Goal: Communication & Community: Answer question/provide support

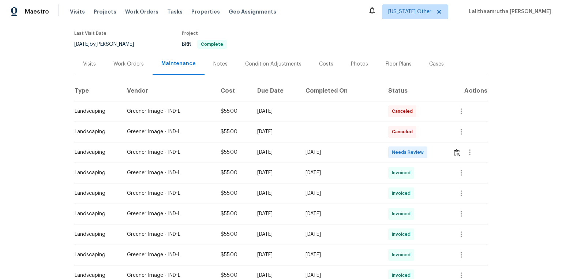
scroll to position [59, 0]
click at [400, 150] on img "button" at bounding box center [457, 151] width 6 height 7
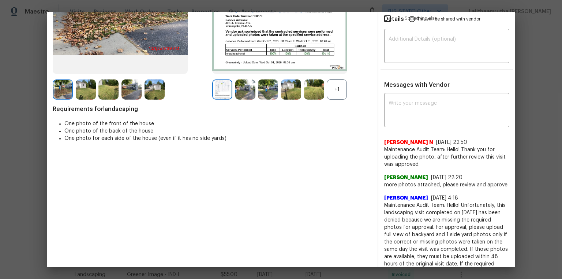
scroll to position [123, 0]
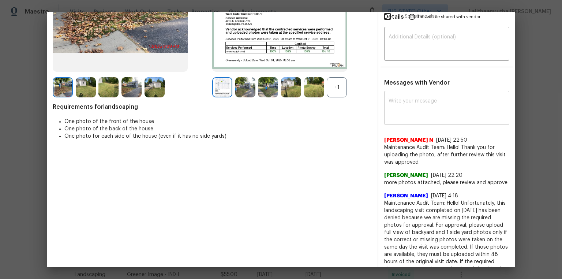
click at [400, 95] on div "x ​" at bounding box center [446, 109] width 125 height 32
paste textarea "Maintenance Audit Team: Hello! Unfortunately, this landscaping visit completed …"
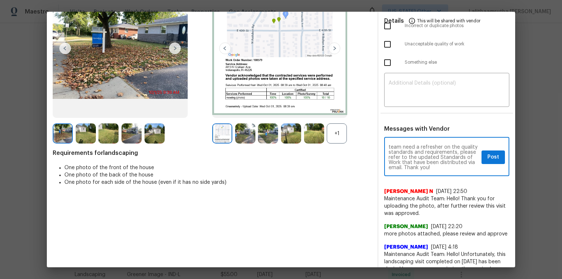
scroll to position [35, 0]
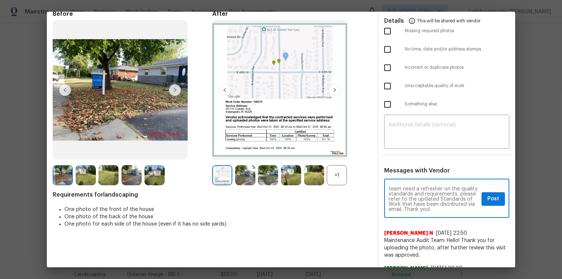
type textarea "Maintenance Audit Team: Hello! Unfortunately, this landscaping visit completed …"
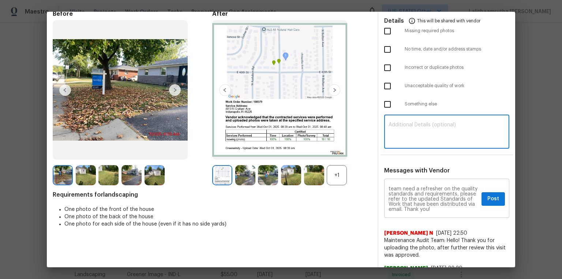
click at [400, 126] on textarea at bounding box center [447, 132] width 116 height 20
paste textarea "Maintenance Audit Team: Hello! Unfortunately, this landscaping visit completed …"
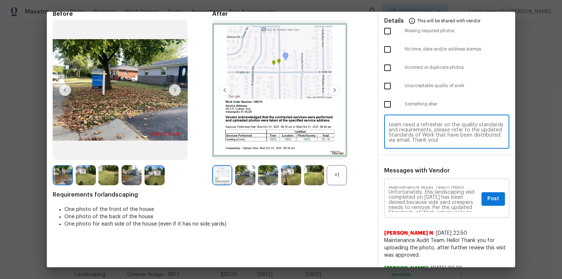
scroll to position [0, 0]
type textarea "Maintenance Audit Team: Hello! Unfortunately, this landscaping visit completed …"
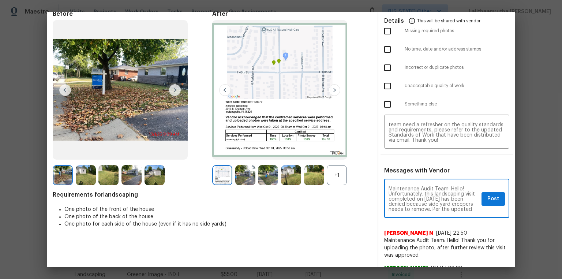
scroll to position [12, 0]
click at [400, 187] on textarea "Maintenance Audit Team: Hello! Unfortunately, this landscaping visit completed …" at bounding box center [434, 199] width 90 height 26
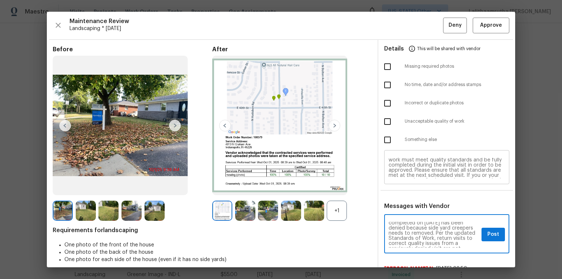
scroll to position [0, 0]
type textarea "Maintenance Audit Team: Hello! Unfortunately, this landscaping visit completed …"
click at [400, 175] on textarea "Maintenance Audit Team: Hello! Unfortunately, this landscaping visit completed …" at bounding box center [447, 168] width 116 height 20
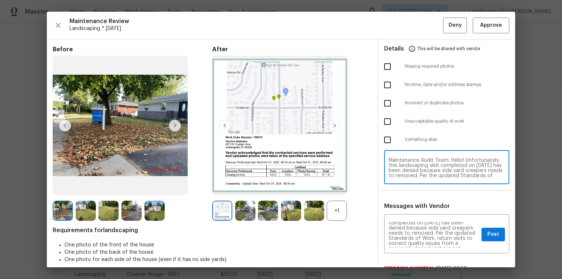
scroll to position [5, 0]
type textarea "Maintenance Audit Team: Hello! Unfortunately, this landscaping visit completed …"
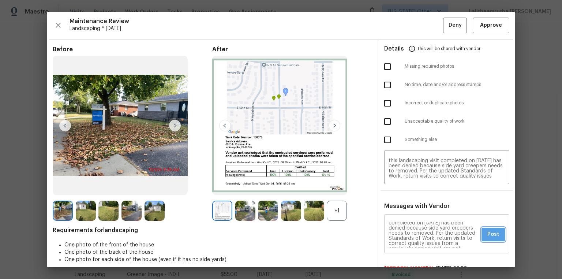
click at [400, 187] on button "Post" at bounding box center [493, 235] width 23 height 14
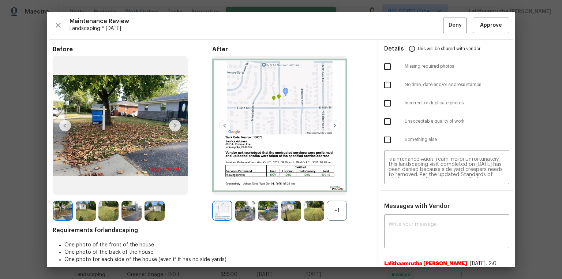
scroll to position [0, 0]
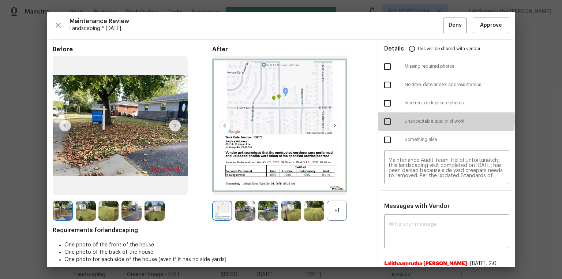
click at [386, 120] on input "checkbox" at bounding box center [387, 121] width 15 height 15
checkbox input "true"
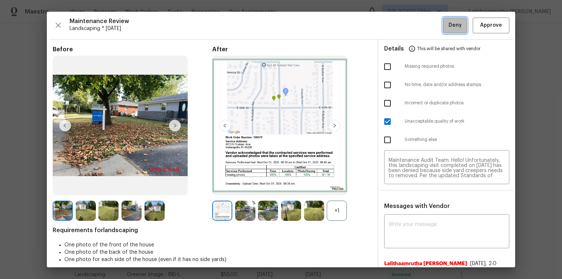
click at [400, 26] on span "Deny" at bounding box center [455, 25] width 13 height 9
